Goal: Information Seeking & Learning: Learn about a topic

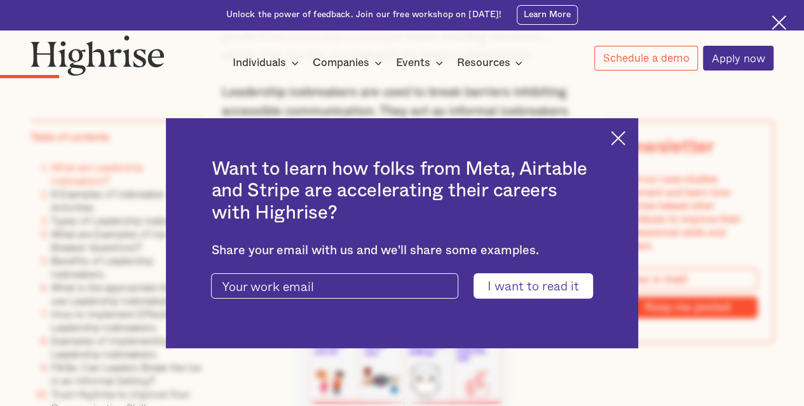
scroll to position [2008, 0]
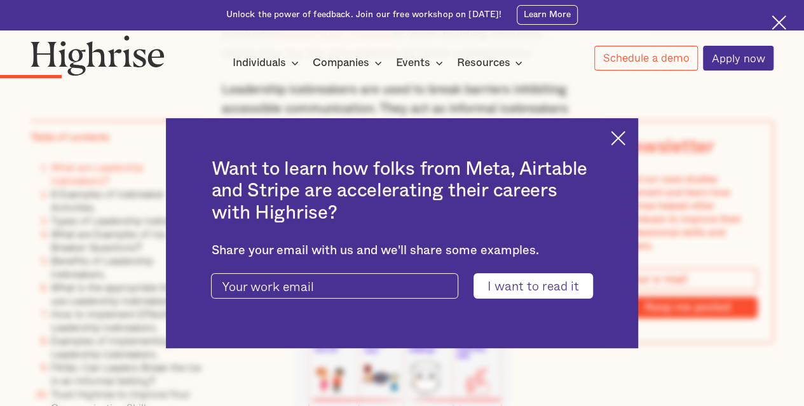
click at [623, 136] on img at bounding box center [618, 138] width 15 height 15
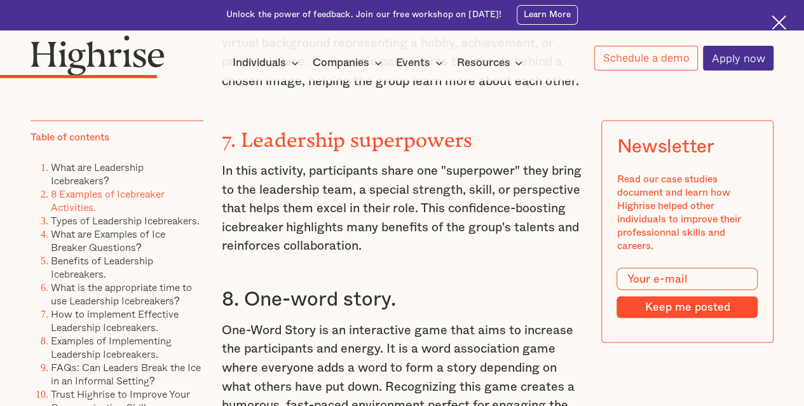
scroll to position [3552, 0]
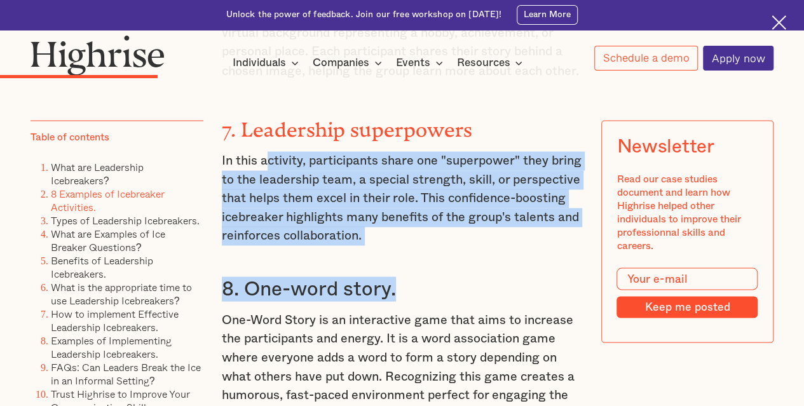
drag, startPoint x: 507, startPoint y: 245, endPoint x: 268, endPoint y: 137, distance: 261.4
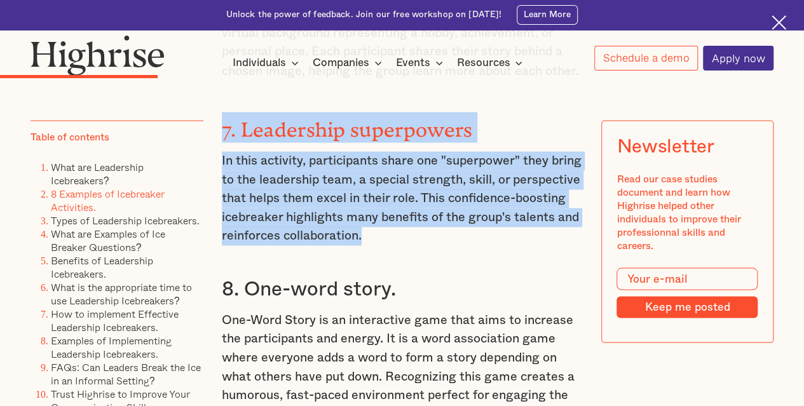
drag, startPoint x: 510, startPoint y: 230, endPoint x: 222, endPoint y: 121, distance: 307.8
copy div "7. Leadership superpowers In this activity, participants share one "superpower"…"
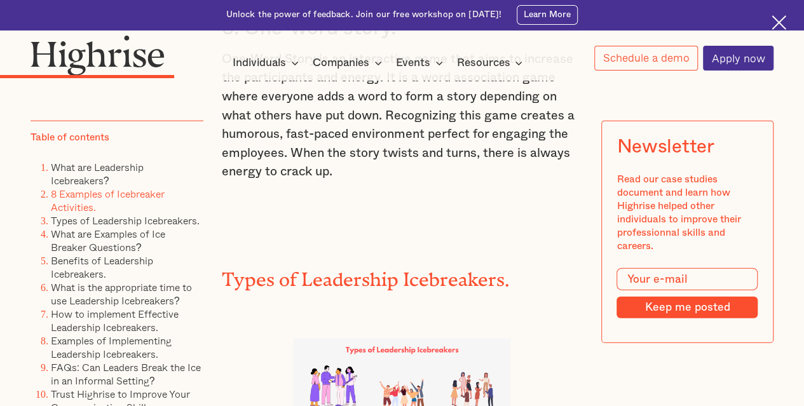
scroll to position [3943, 0]
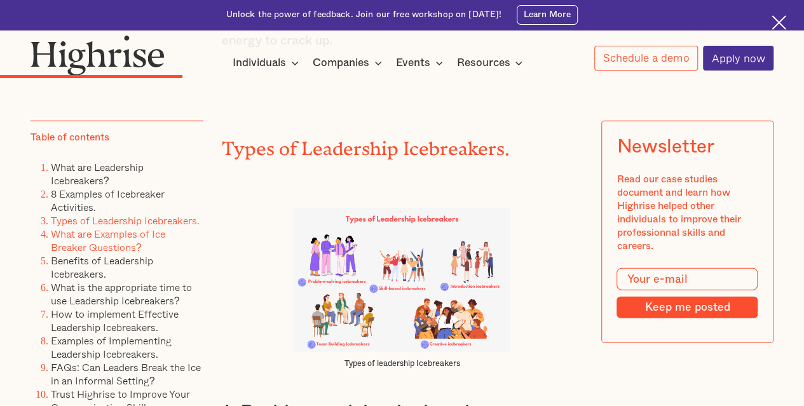
click at [102, 243] on link "What are Examples of Ice Breaker Questions?" at bounding box center [108, 240] width 114 height 29
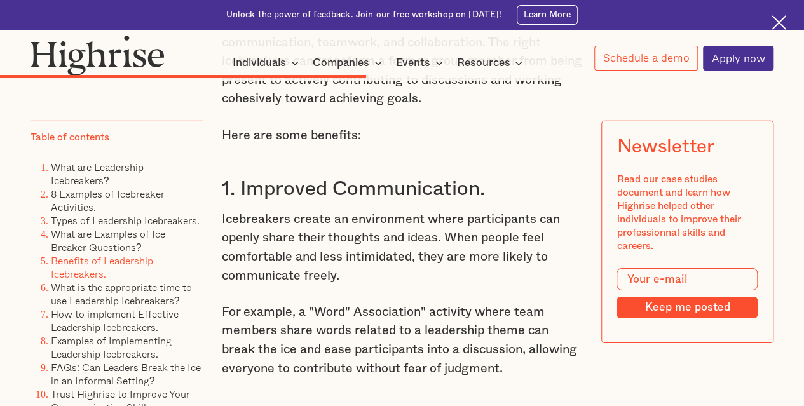
scroll to position [6998, 0]
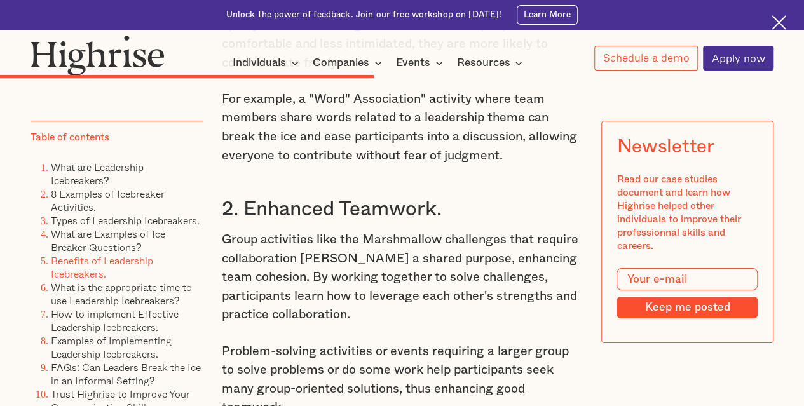
scroll to position [3943, 0]
